Goal: Communication & Community: Answer question/provide support

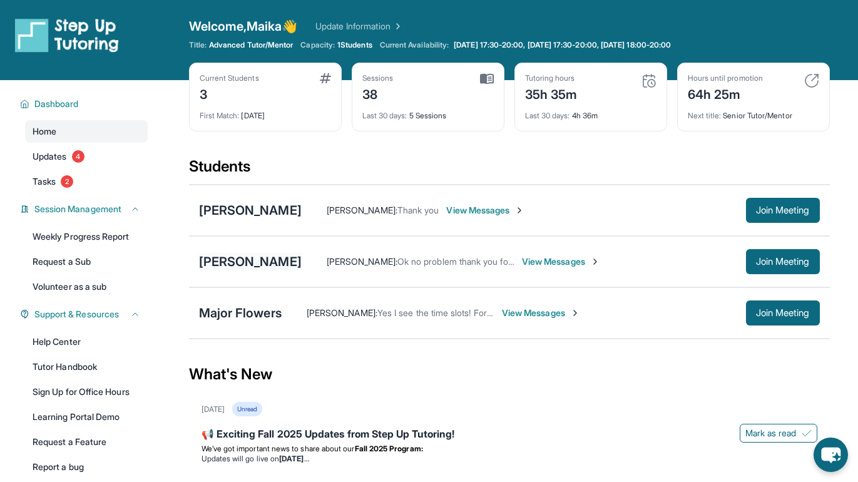
click at [251, 264] on div "[PERSON_NAME]" at bounding box center [250, 262] width 103 height 18
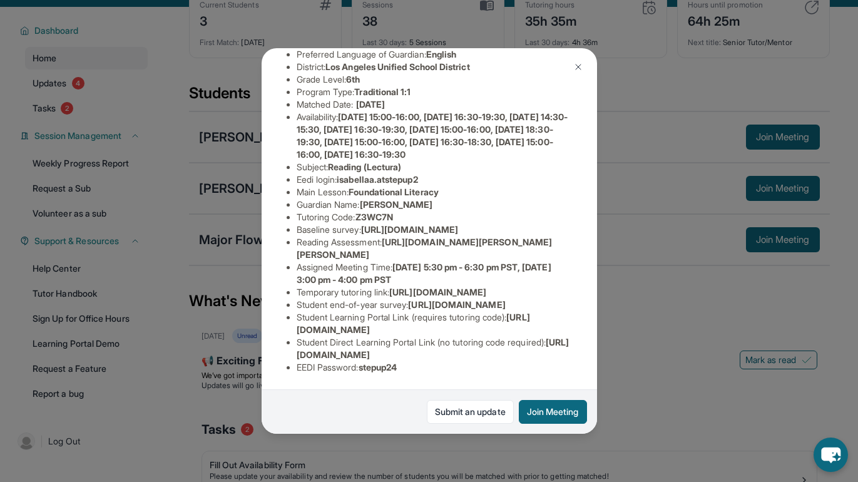
scroll to position [241, 7]
drag, startPoint x: 551, startPoint y: 353, endPoint x: 286, endPoint y: 357, distance: 265.5
click at [287, 357] on ul "Preferred Language of Guardian: English District: [GEOGRAPHIC_DATA] Unified Sch…" at bounding box center [430, 211] width 286 height 326
copy span "[URL][DOMAIN_NAME]"
click at [607, 321] on div "[PERSON_NAME] Guardian: [PERSON_NAME] Student Information [URL][DOMAIN_NAME] Pr…" at bounding box center [429, 241] width 858 height 482
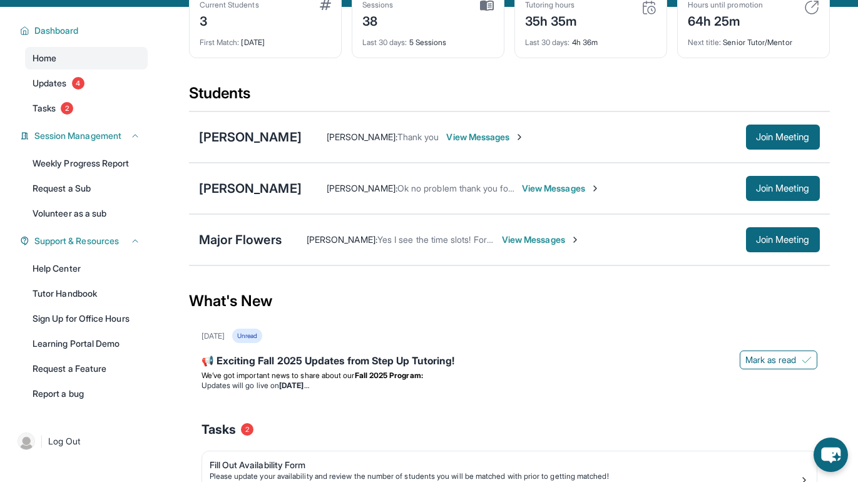
click at [563, 186] on span "View Messages" at bounding box center [561, 188] width 78 height 13
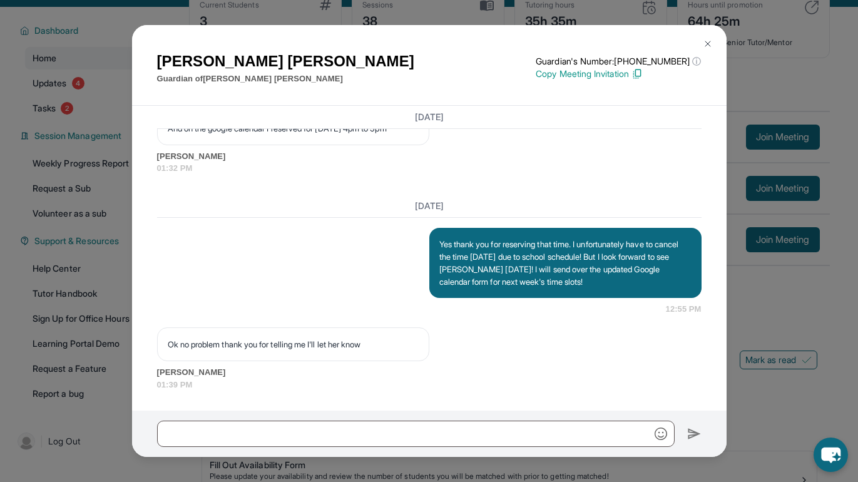
scroll to position [5716, 0]
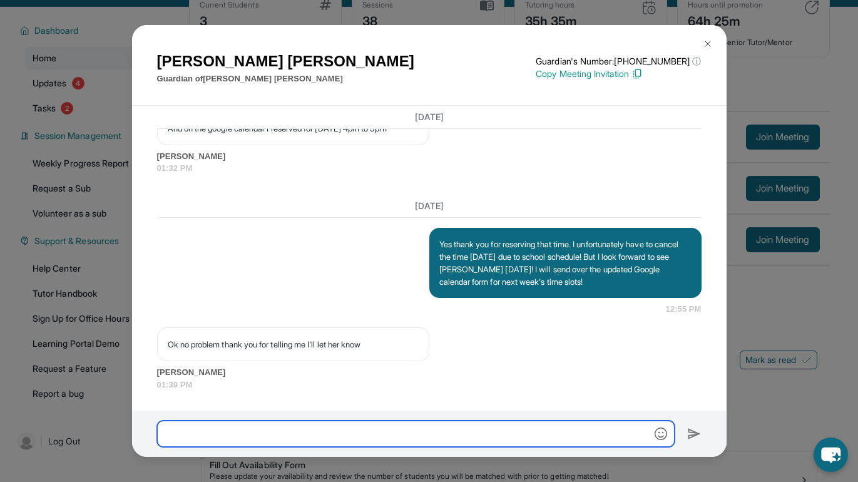
click at [435, 428] on input "text" at bounding box center [416, 434] width 518 height 26
paste input "**********"
type input "**********"
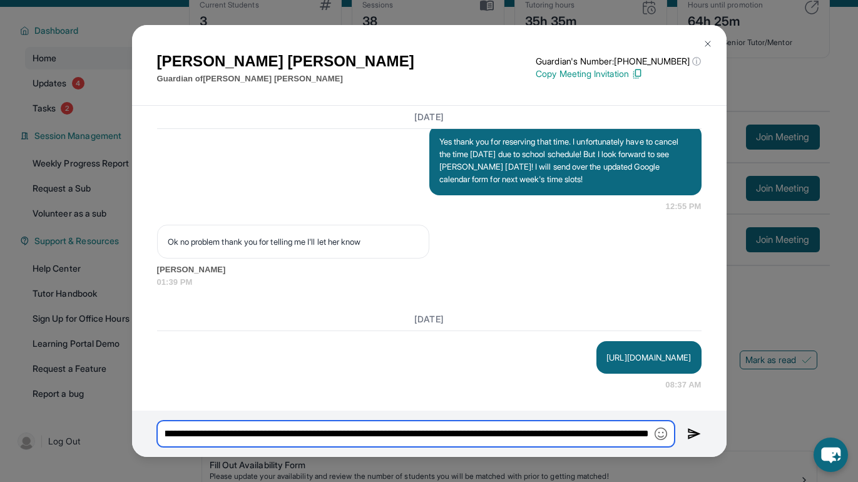
scroll to position [0, 232]
click at [419, 433] on input "**********" at bounding box center [416, 434] width 518 height 26
type input "**********"
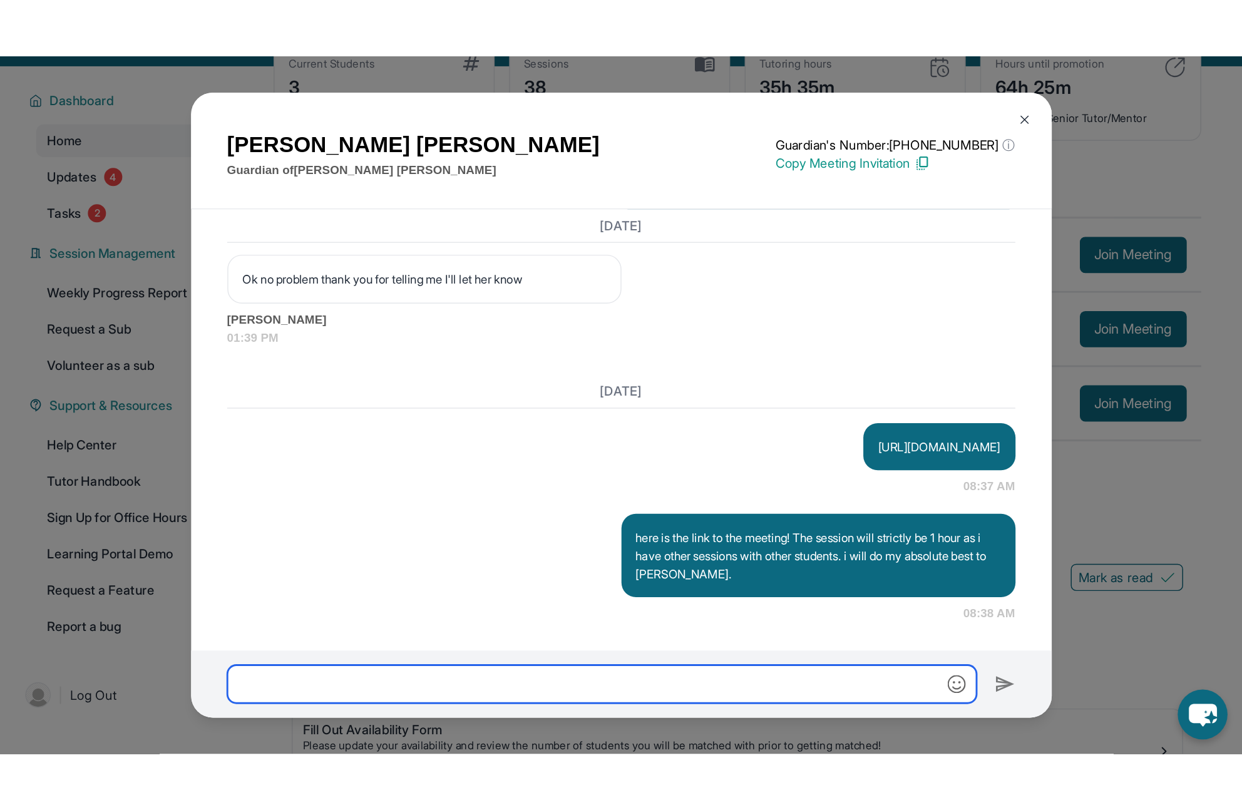
scroll to position [5906, 0]
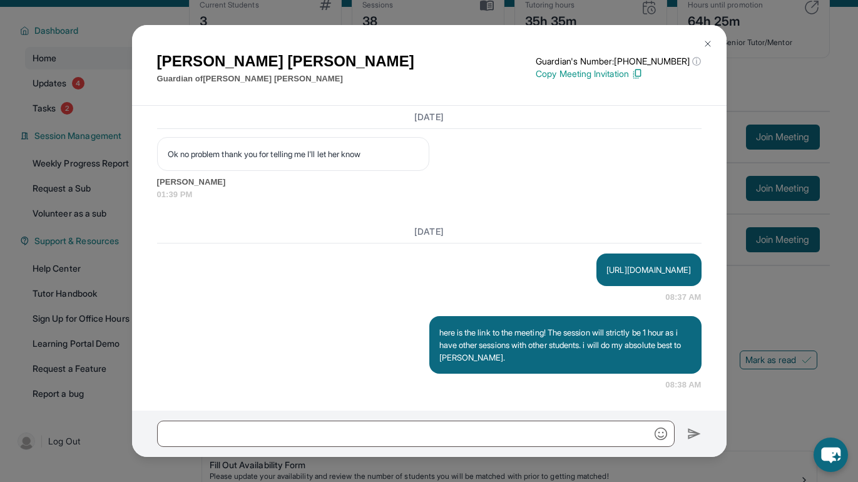
click at [92, 250] on div "[PERSON_NAME] Guardian of [PERSON_NAME] Guardian's Number: [PHONE_NUMBER] ⓘ Thi…" at bounding box center [429, 241] width 858 height 482
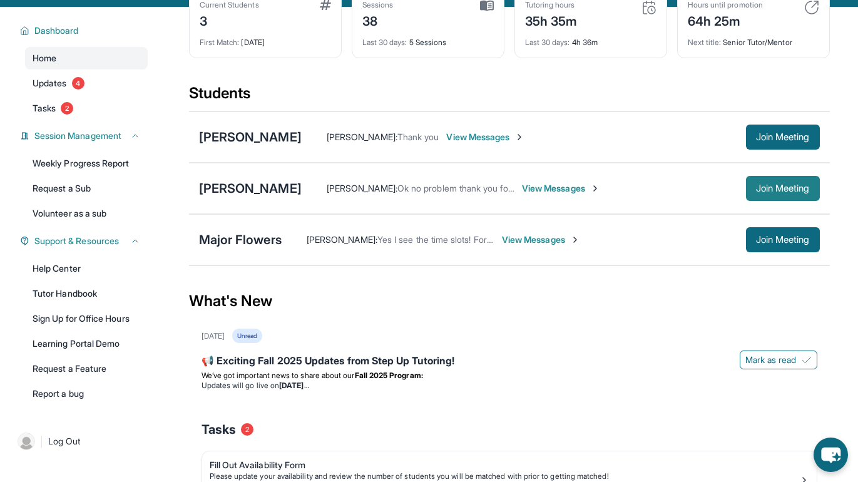
click at [781, 195] on button "Join Meeting" at bounding box center [783, 188] width 74 height 25
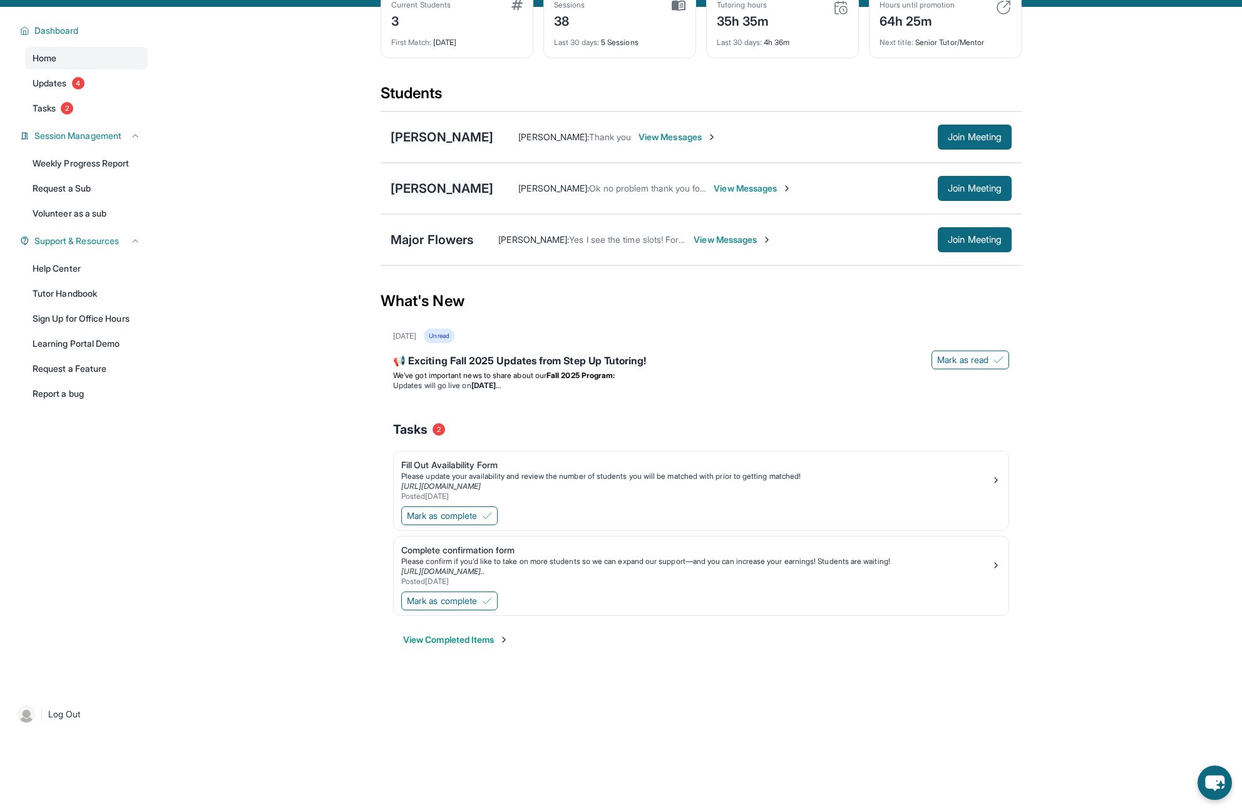
click at [444, 183] on div "[PERSON_NAME]" at bounding box center [442, 189] width 103 height 18
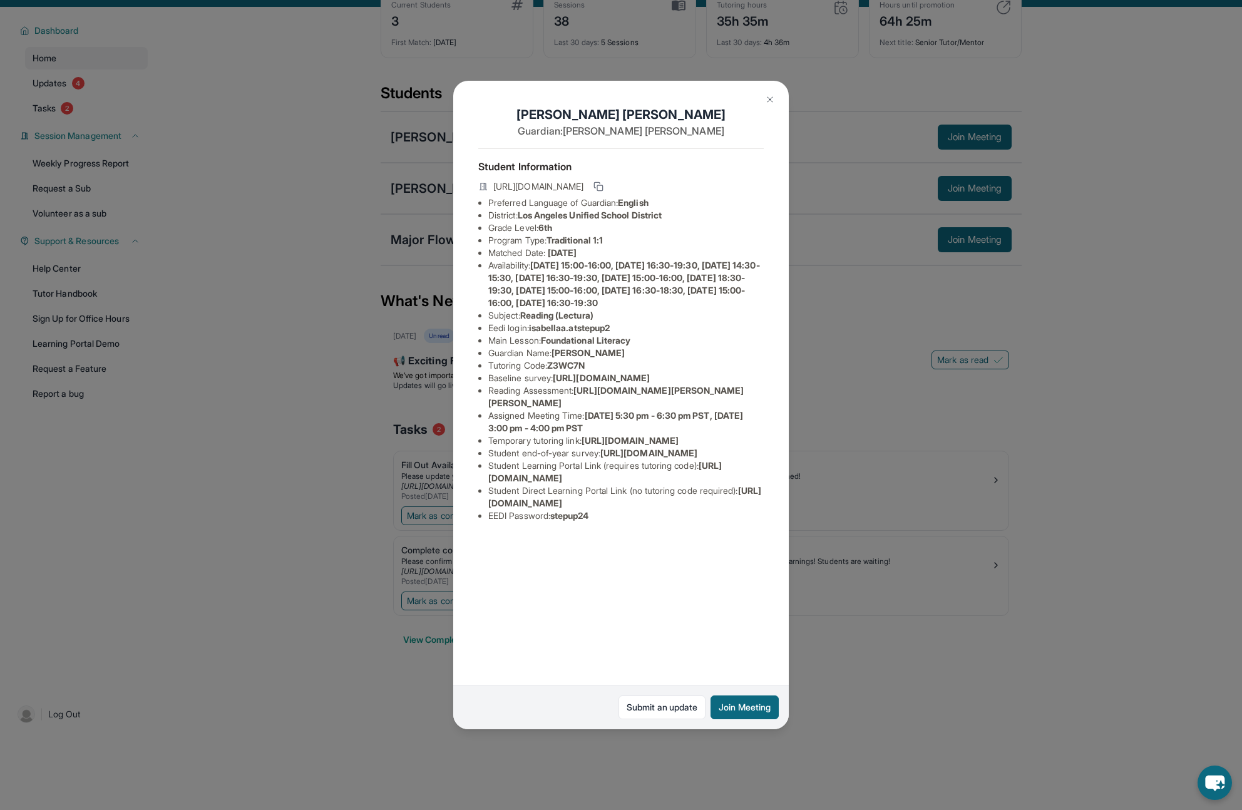
scroll to position [80, 0]
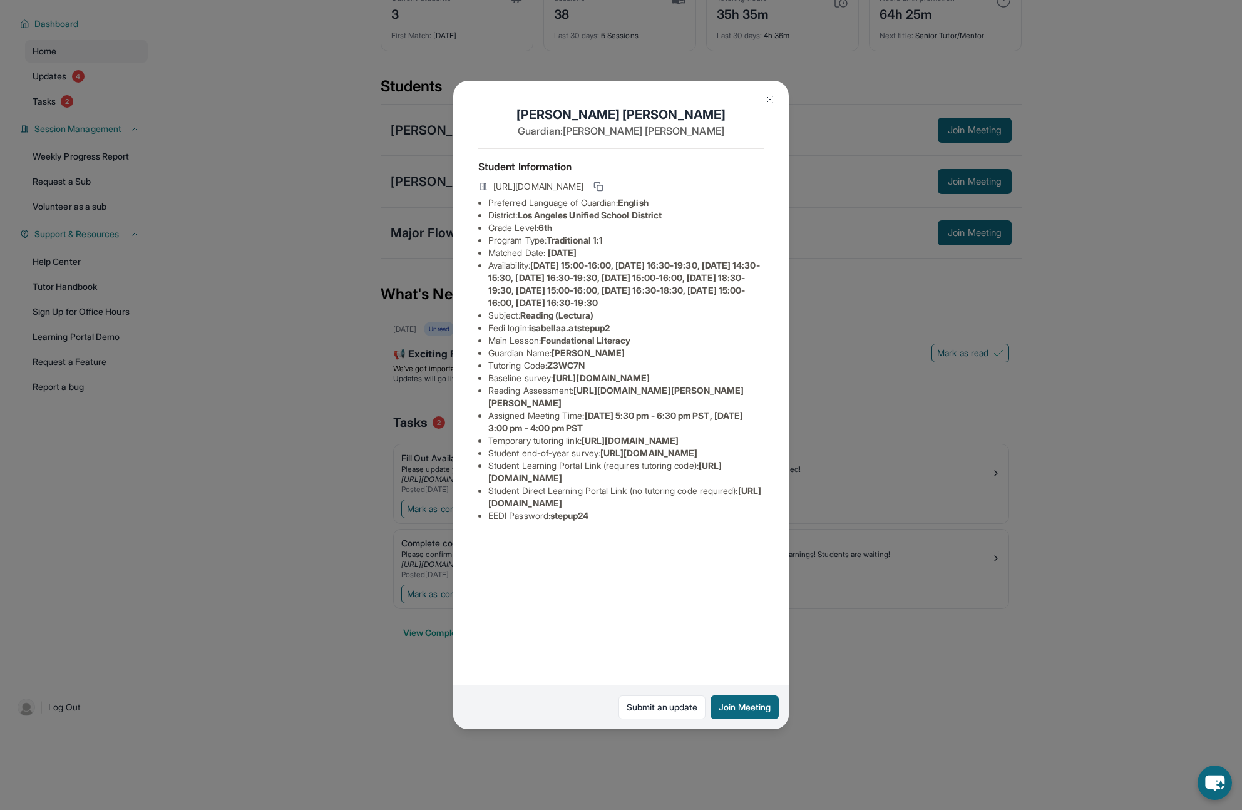
click at [858, 240] on div "[PERSON_NAME] Guardian: [PERSON_NAME] Student Information [URL][DOMAIN_NAME] Pr…" at bounding box center [621, 405] width 1242 height 810
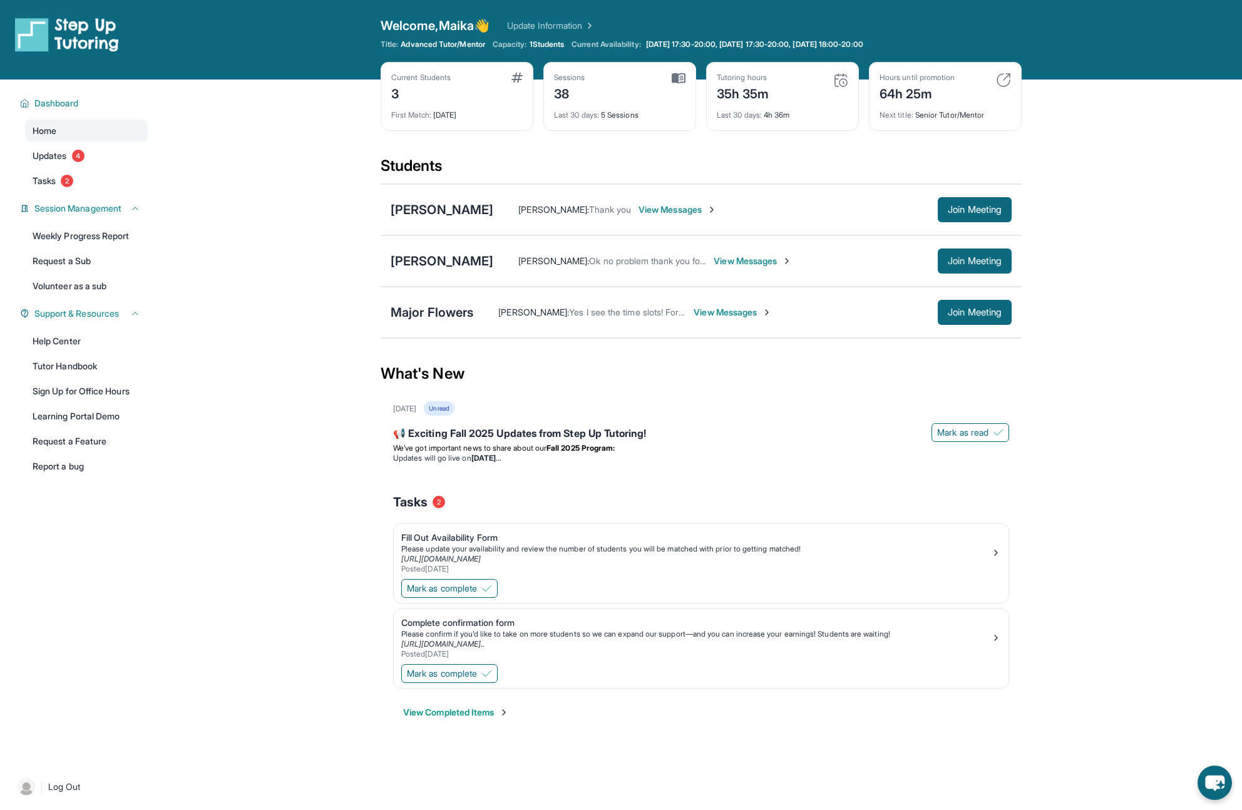
scroll to position [0, 0]
click at [858, 252] on button "Join Meeting" at bounding box center [975, 261] width 74 height 25
click at [679, 207] on span "View Messages" at bounding box center [678, 210] width 78 height 13
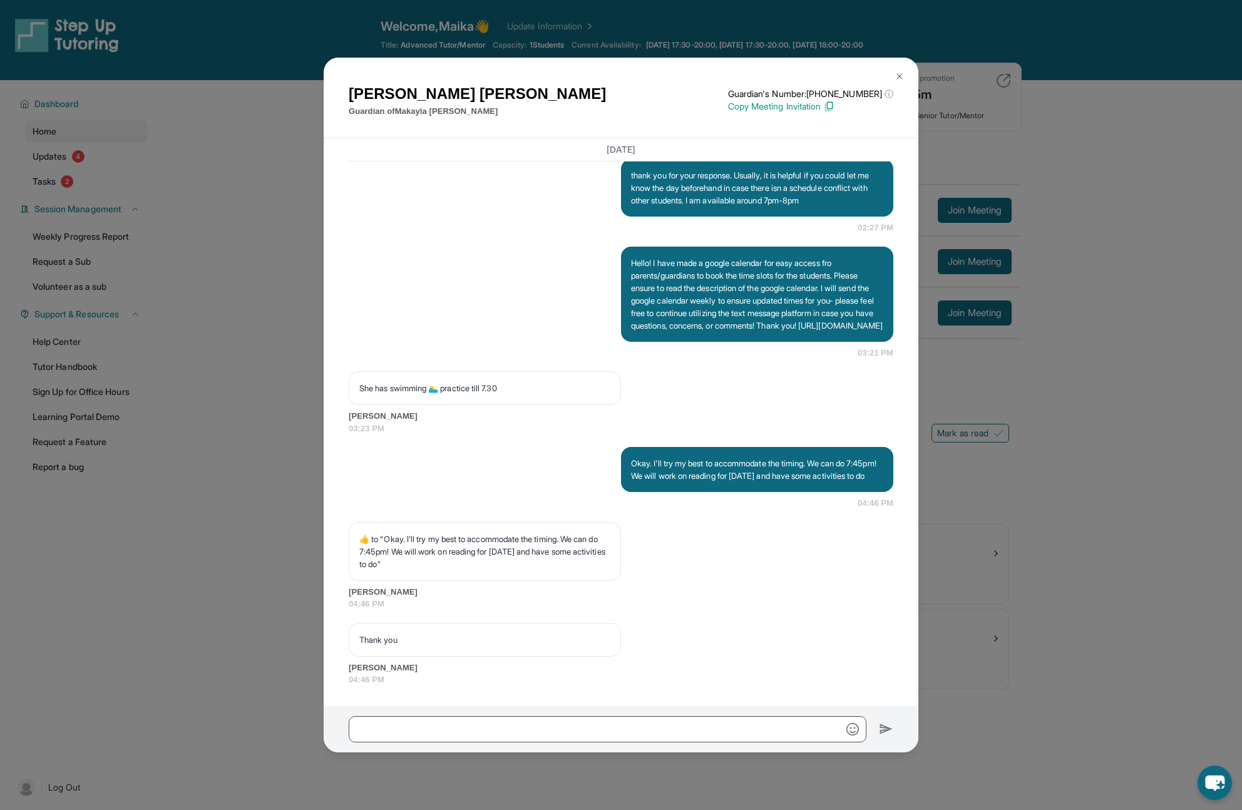
scroll to position [4266, 0]
click at [448, 481] on input "text" at bounding box center [608, 729] width 518 height 26
click at [858, 88] on div "[PERSON_NAME] Guardian of [PERSON_NAME] Guardian's Number: [PHONE_NUMBER] ⓘ Thi…" at bounding box center [621, 405] width 1242 height 810
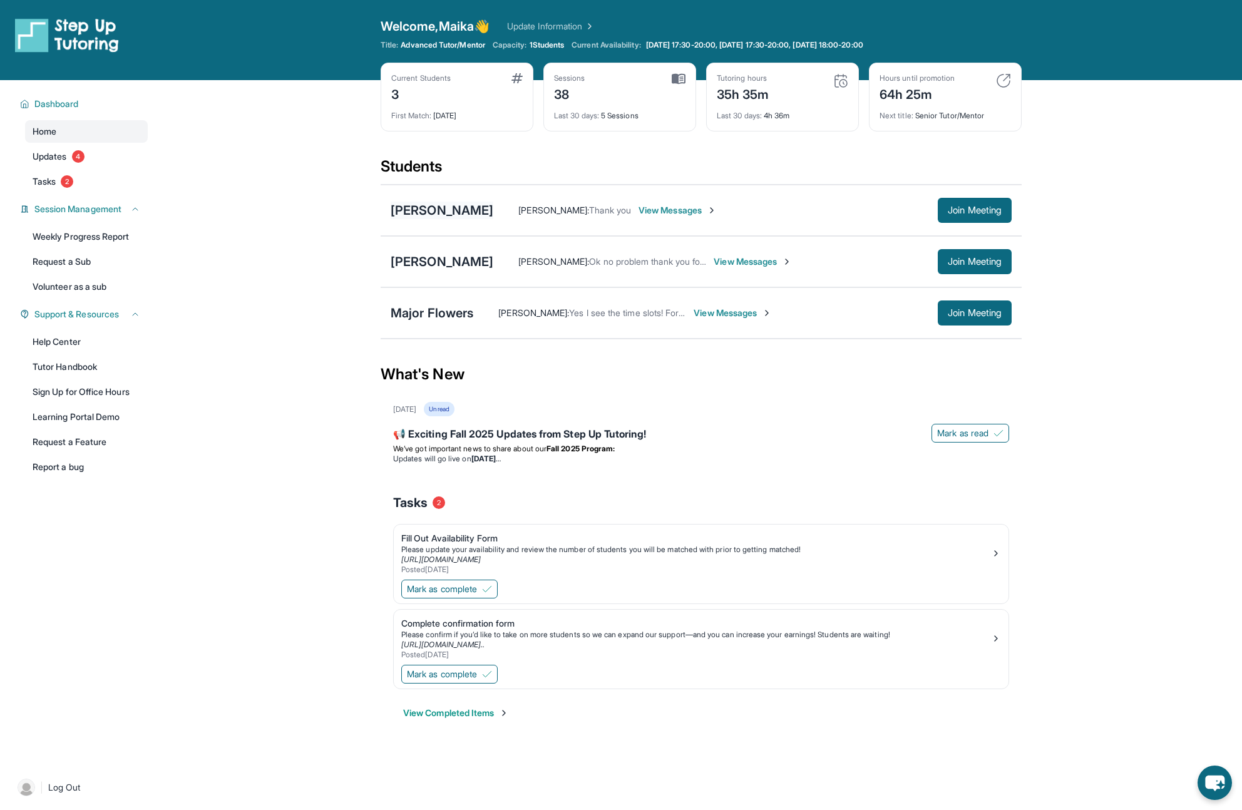
click at [431, 205] on div "[PERSON_NAME]" at bounding box center [442, 211] width 103 height 18
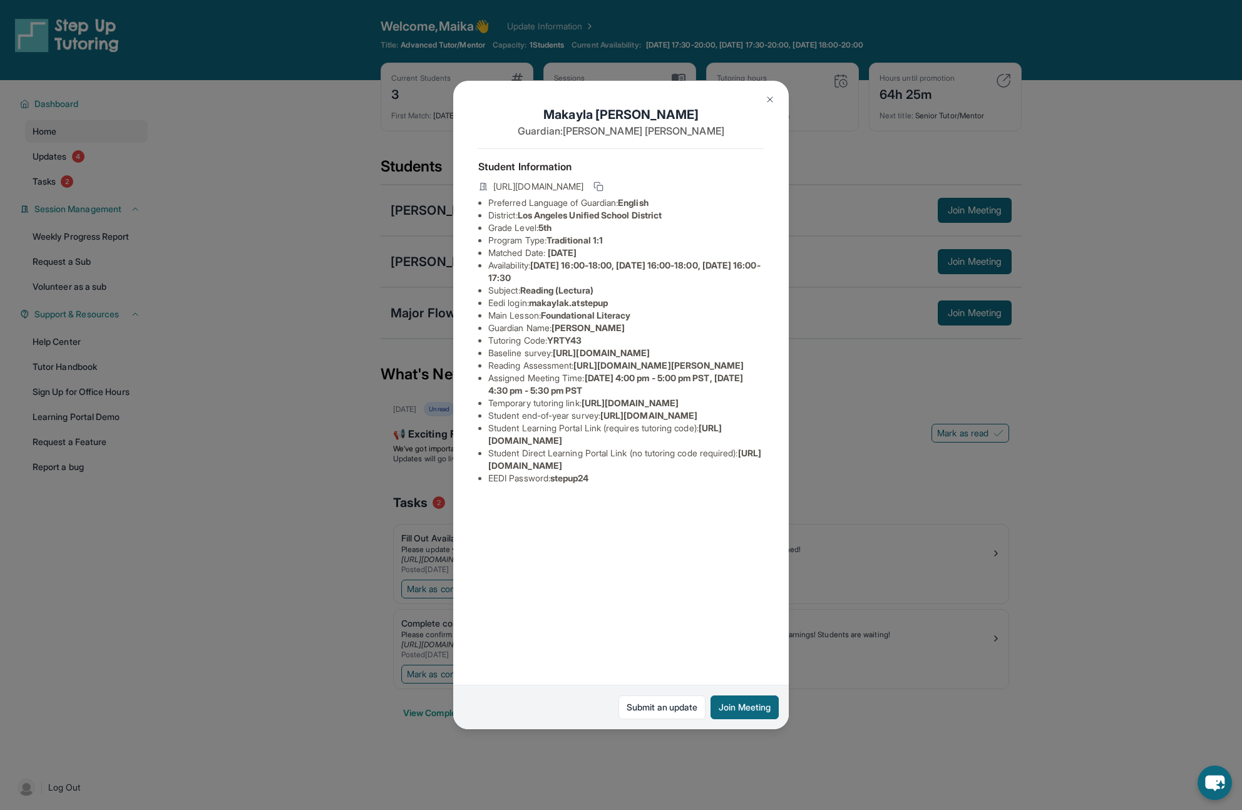
click at [575, 471] on span "[URL][DOMAIN_NAME]" at bounding box center [624, 459] width 273 height 23
click at [754, 447] on li "Student Learning Portal Link (requires tutoring code) : [URL][DOMAIN_NAME]" at bounding box center [625, 434] width 275 height 25
drag, startPoint x: 744, startPoint y: 606, endPoint x: 486, endPoint y: 604, distance: 258.0
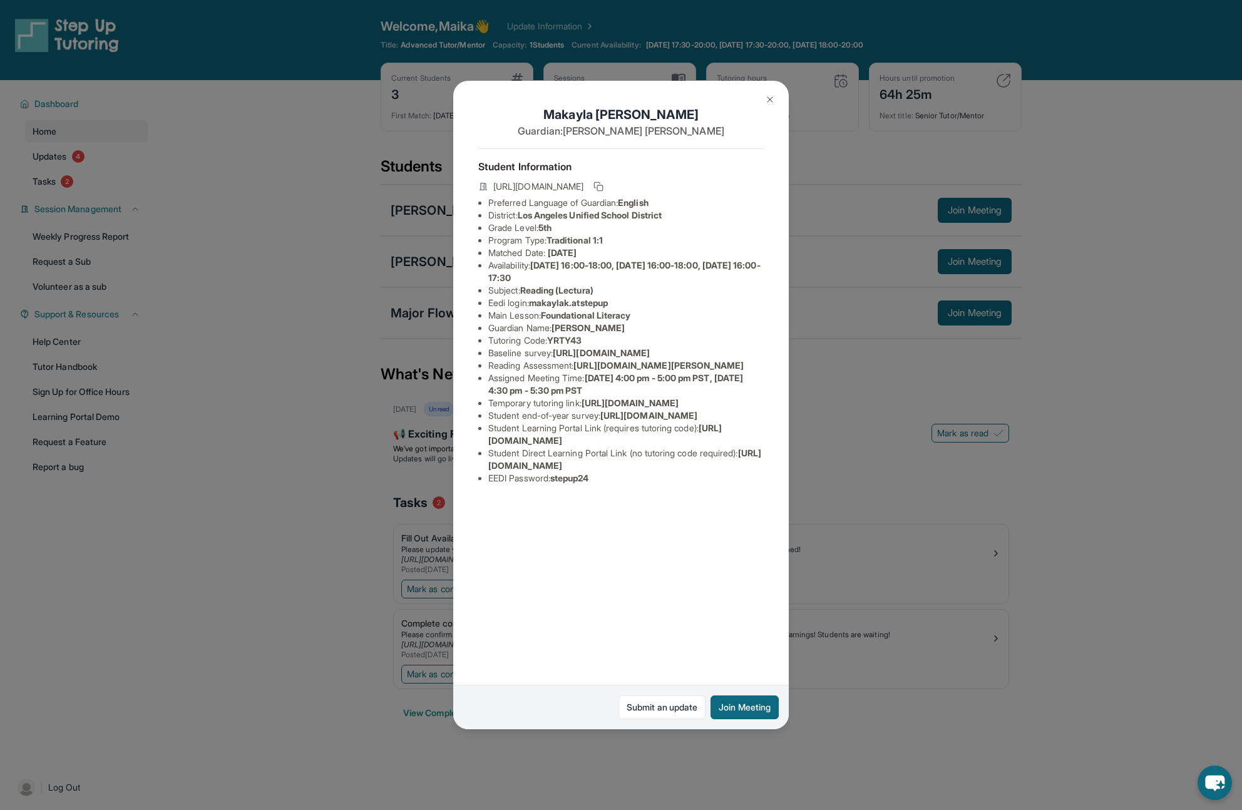
click at [486, 481] on ul "Preferred Language of Guardian: English District: [GEOGRAPHIC_DATA] Unified Sch…" at bounding box center [621, 341] width 286 height 288
copy span "[URL][DOMAIN_NAME]"
click at [858, 481] on div "[PERSON_NAME] Guardian: [PERSON_NAME] Student Information [URL][DOMAIN_NAME] Pr…" at bounding box center [621, 405] width 1242 height 810
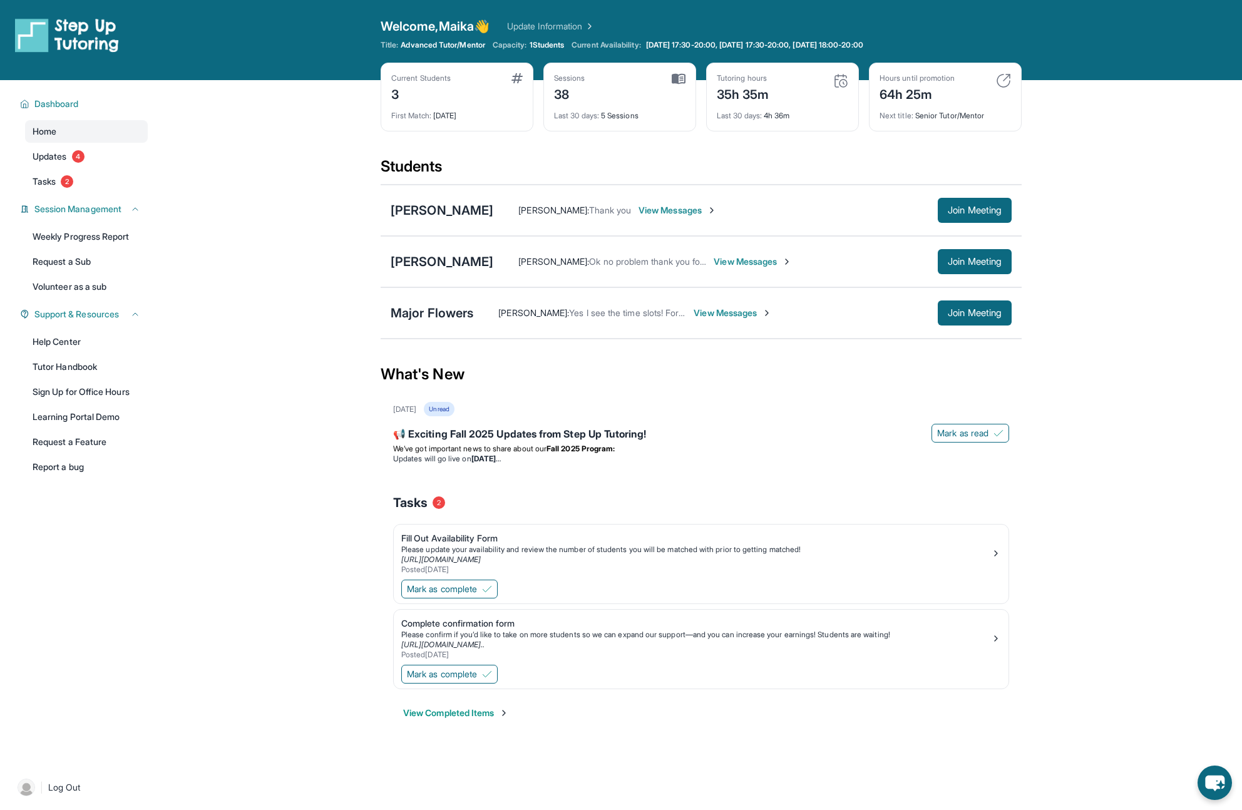
click at [691, 204] on span "View Messages" at bounding box center [678, 210] width 78 height 13
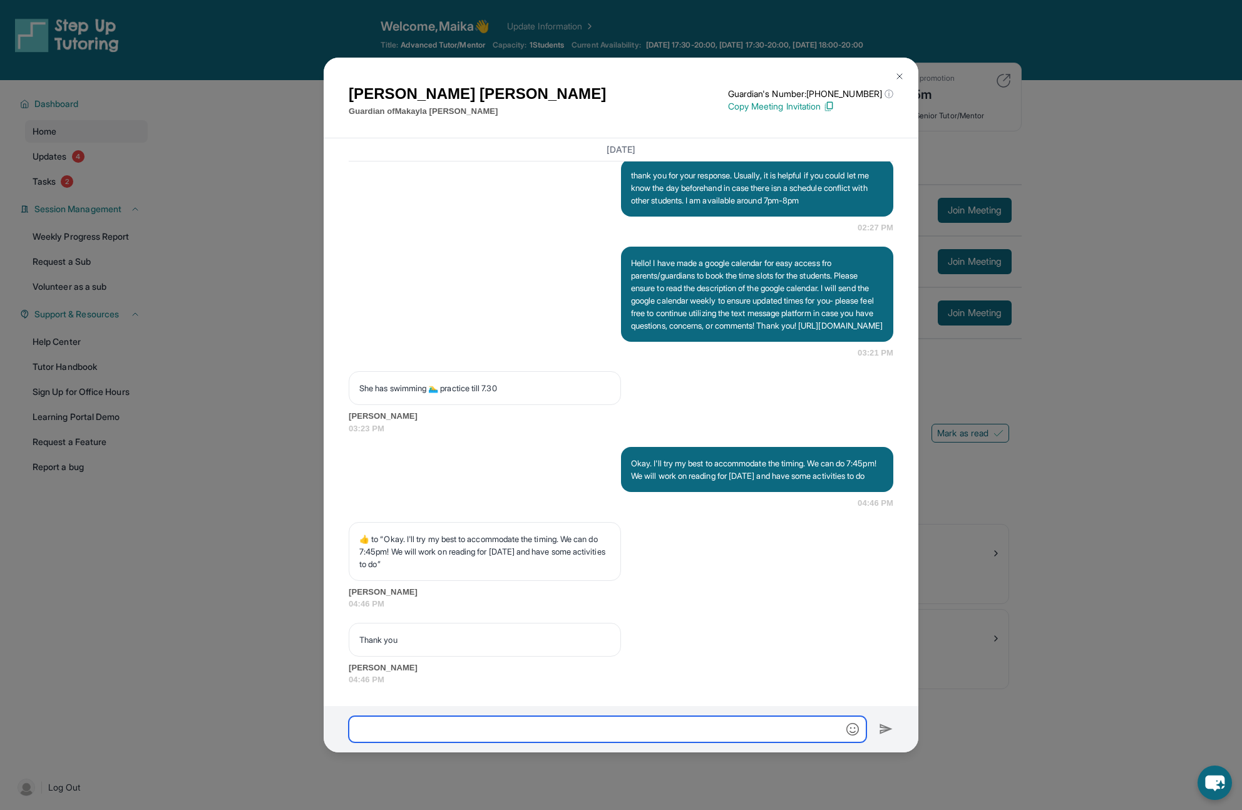
paste input "**********"
type input "**********"
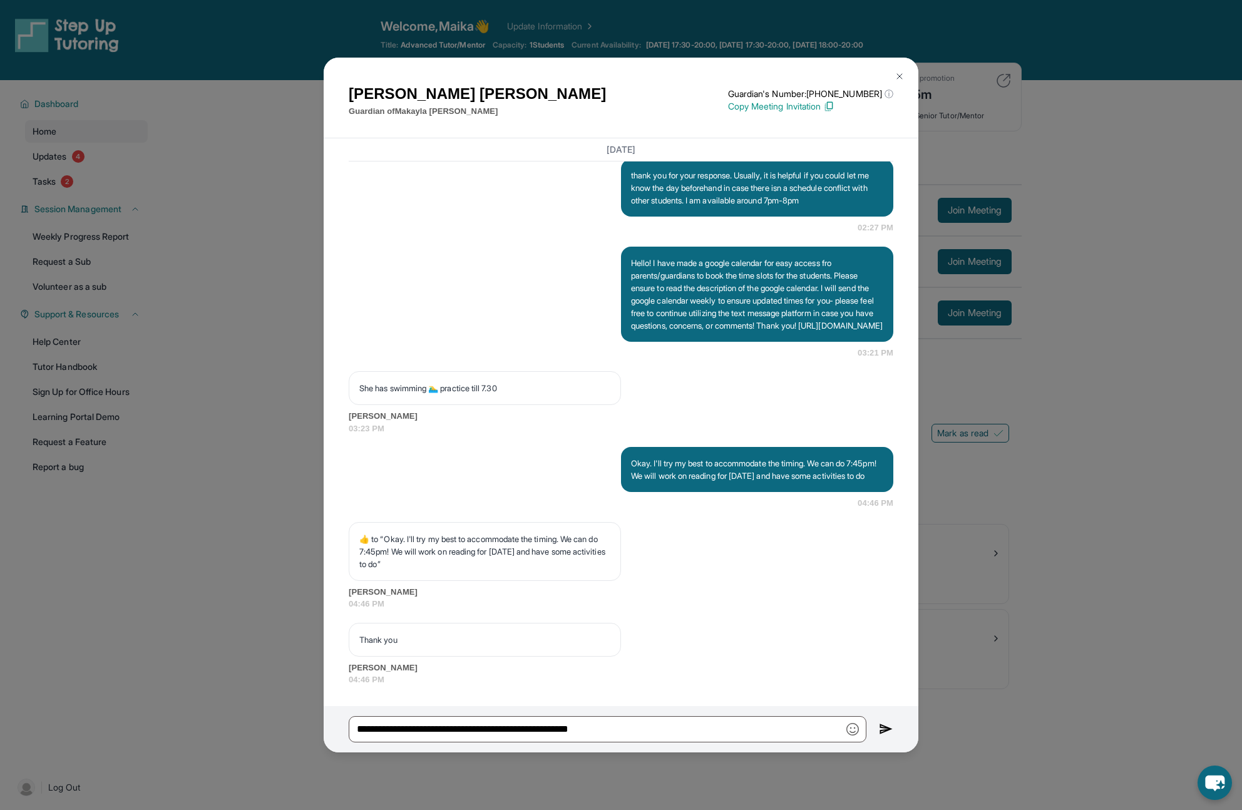
click at [858, 481] on img at bounding box center [886, 729] width 14 height 15
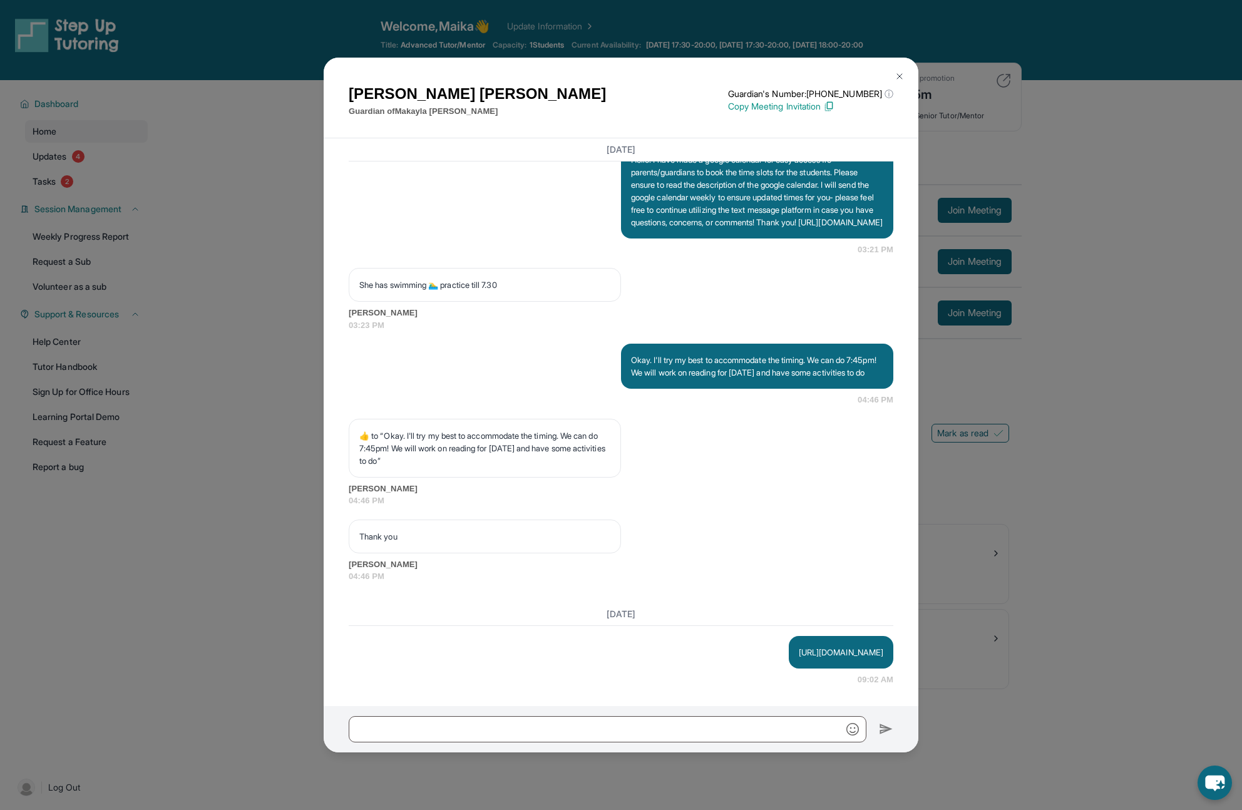
scroll to position [4368, 0]
click at [656, 481] on input "text" at bounding box center [608, 729] width 518 height 26
type input "**********"
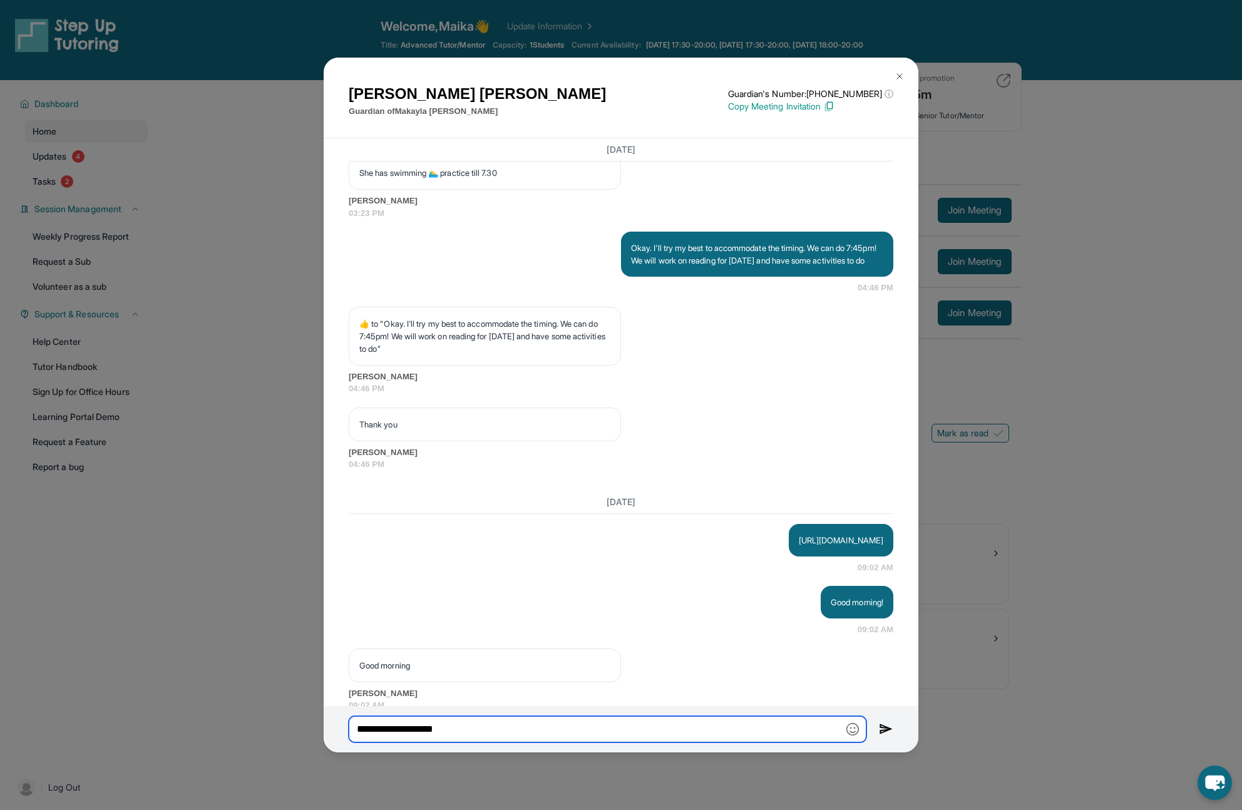
scroll to position [4507, 0]
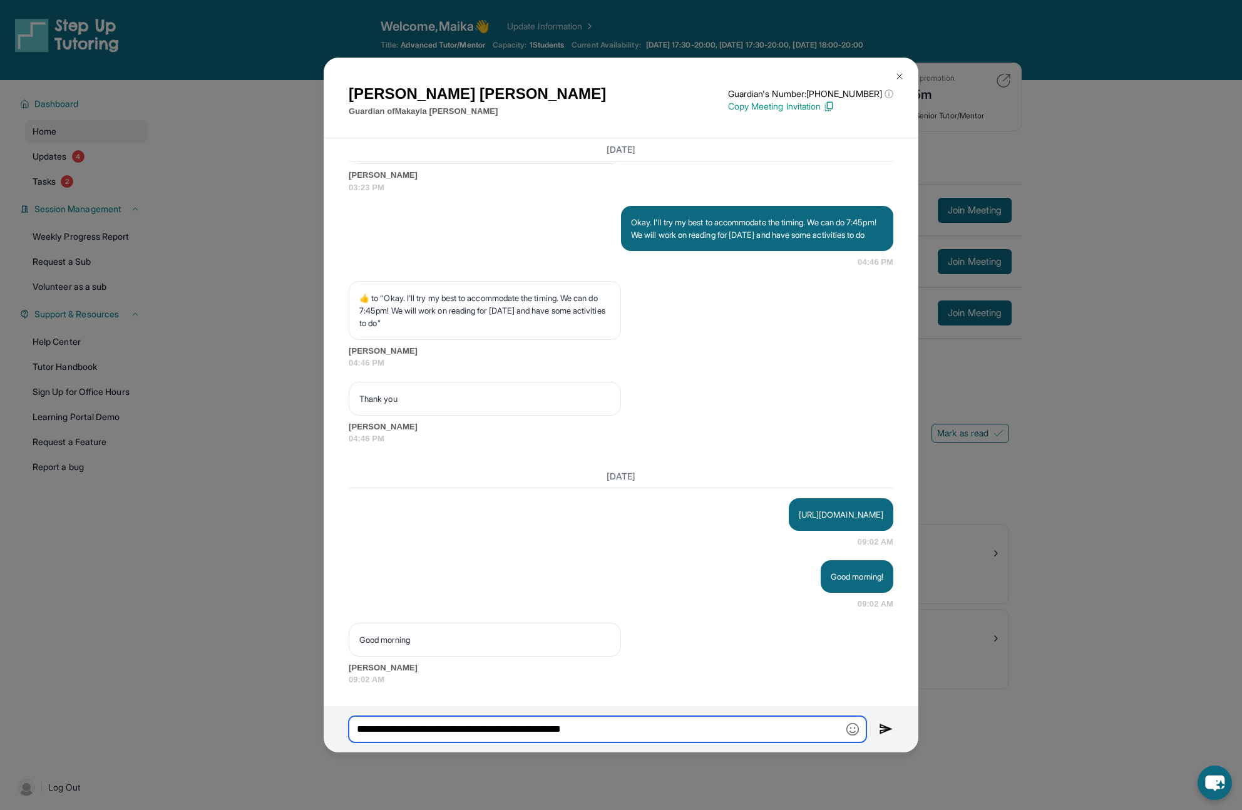
type input "**********"
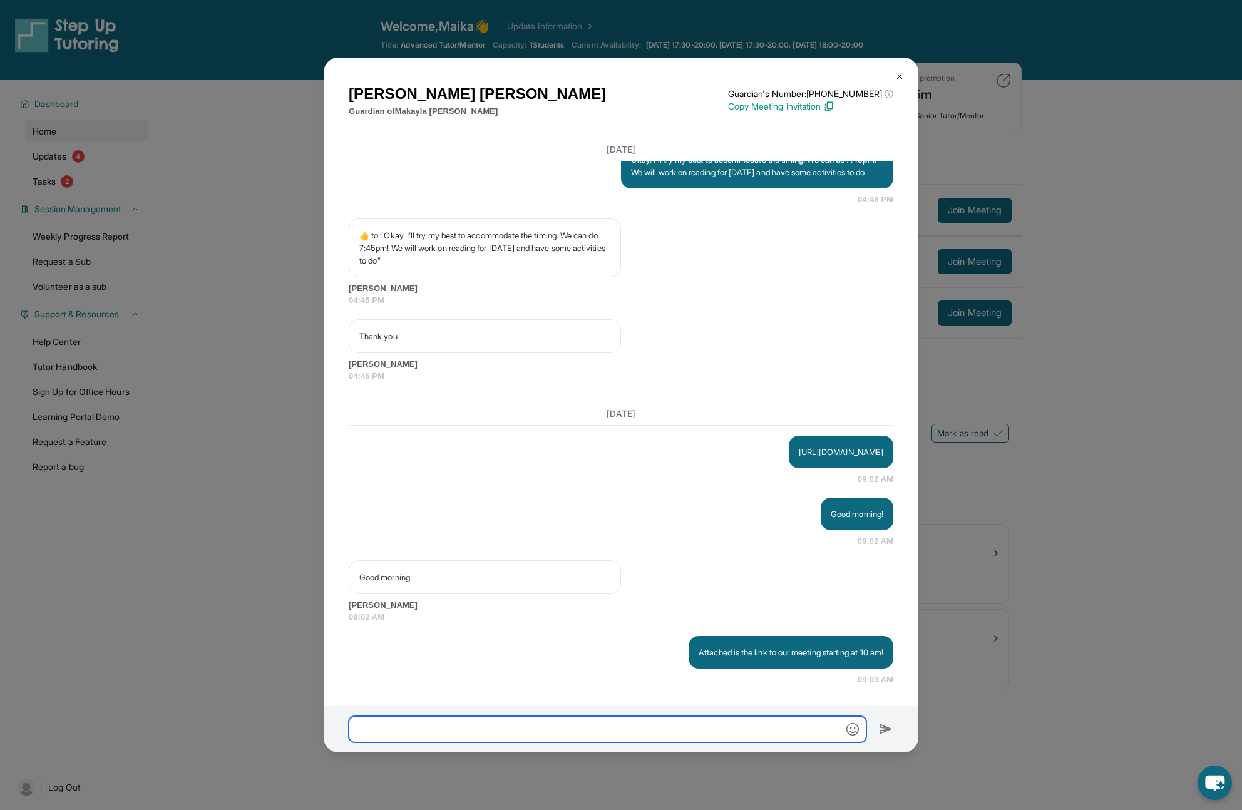
scroll to position [4569, 0]
type input "**********"
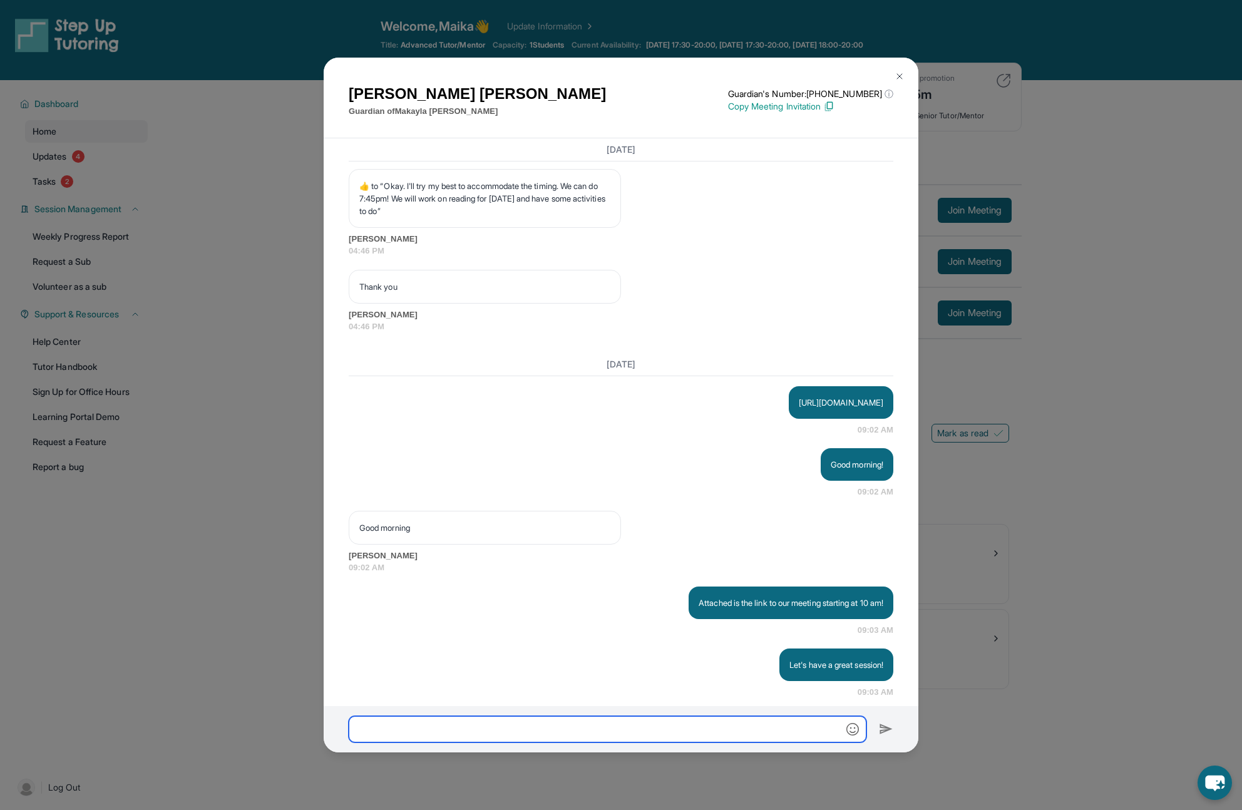
scroll to position [4631, 0]
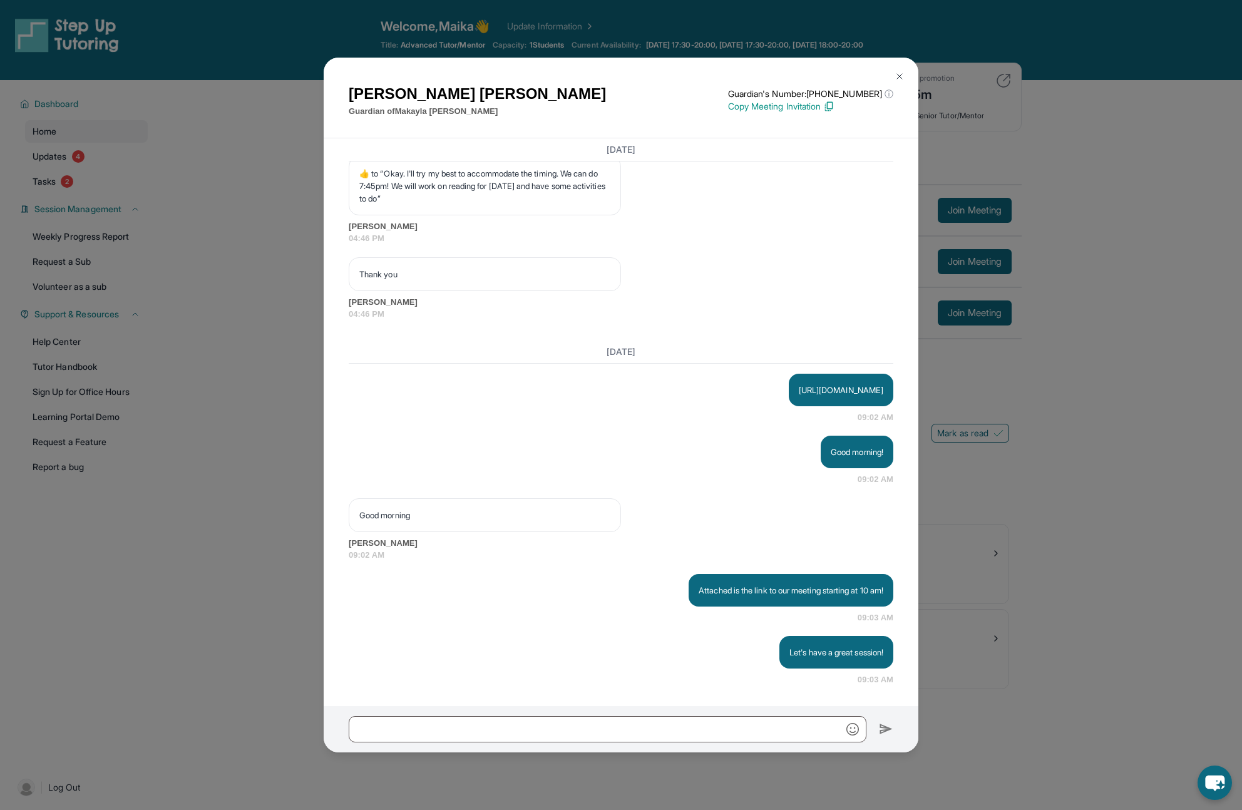
click at [858, 481] on div "[PERSON_NAME] Guardian of [PERSON_NAME] Guardian's Number: [PHONE_NUMBER] ⓘ Thi…" at bounding box center [621, 405] width 1242 height 810
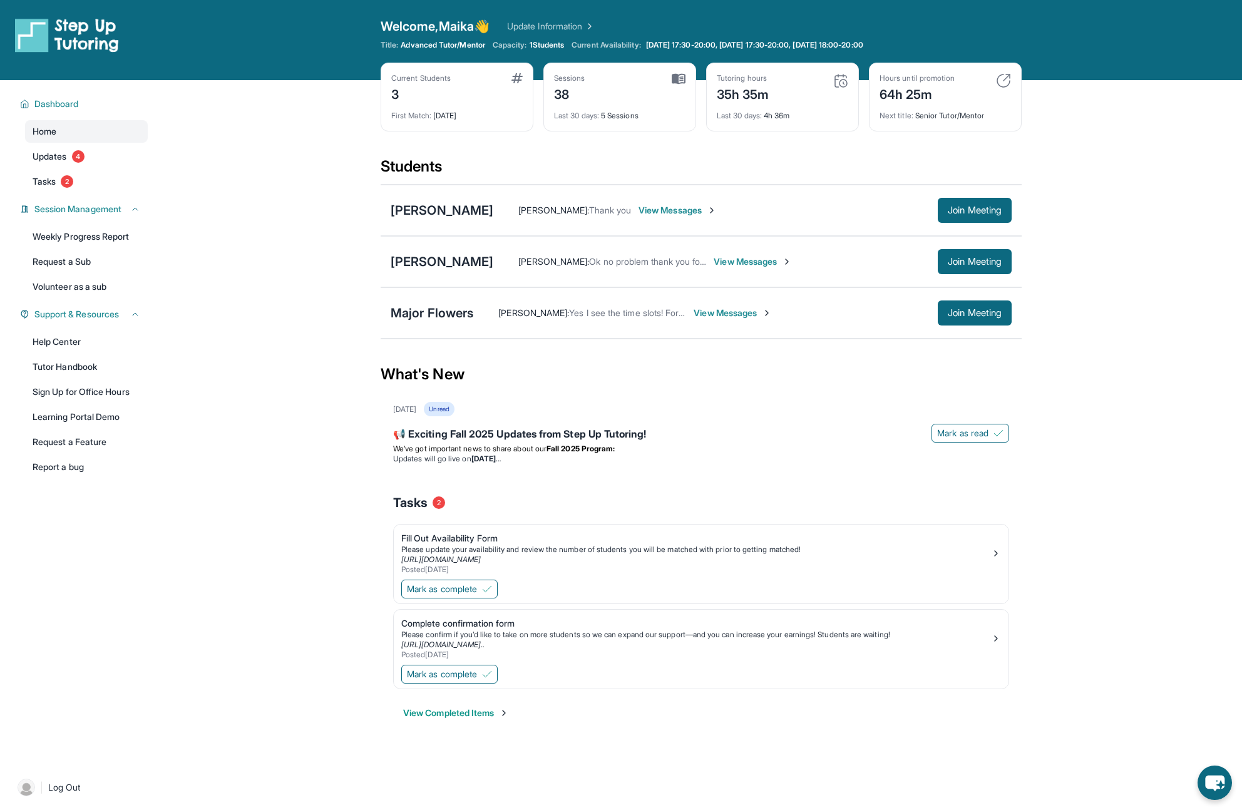
click at [858, 277] on div "[PERSON_NAME] [PERSON_NAME] : Ok no problem thank you for telling me I'll let h…" at bounding box center [701, 261] width 641 height 51
click at [858, 270] on button "Join Meeting" at bounding box center [975, 261] width 74 height 25
